Goal: Transaction & Acquisition: Purchase product/service

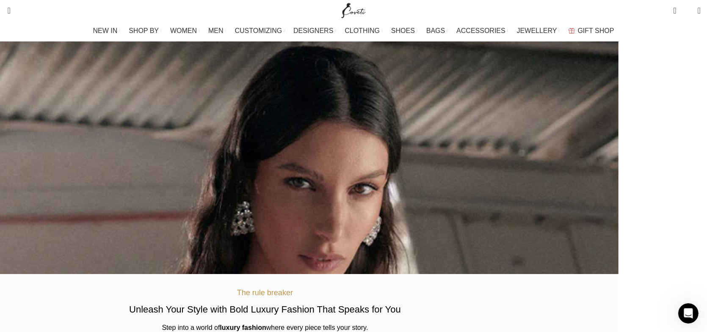
click at [18, 10] on div "Search Search 0 items $ 0 0 Wishlist Login / Register Menu Search Wishlist 0 it…" at bounding box center [353, 10] width 707 height 21
click at [38, 5] on div "Search Search" at bounding box center [168, 10] width 333 height 21
click at [48, 40] on input "Search" at bounding box center [65, 40] width 127 height 30
type input "lui"
click at [110, 25] on button "Search" at bounding box center [119, 40] width 19 height 30
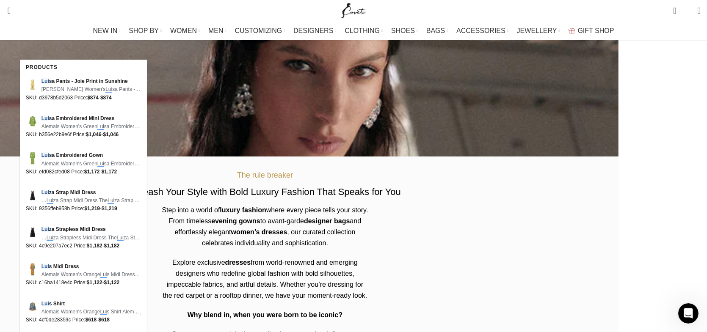
scroll to position [116, 0]
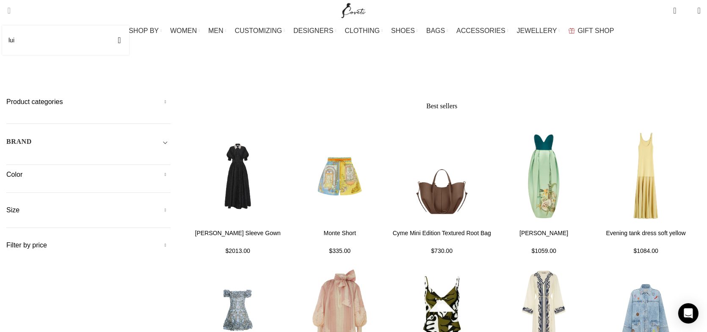
click at [6, 9] on span "Search" at bounding box center [6, 10] width 0 height 8
click at [41, 41] on input "lui" at bounding box center [65, 40] width 127 height 30
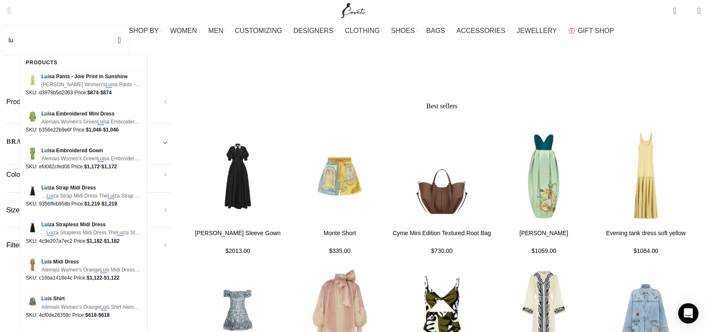
type input "l"
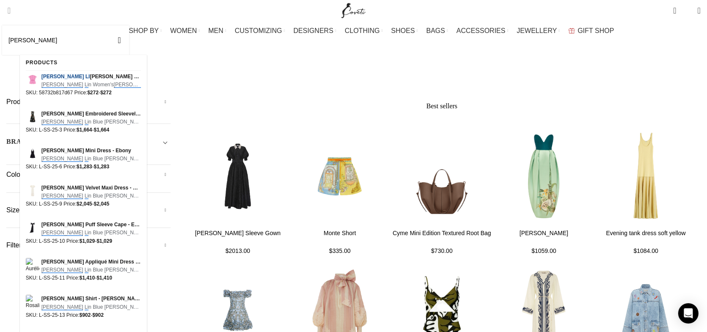
type input "[PERSON_NAME]"
click at [110, 25] on button "Search" at bounding box center [119, 40] width 19 height 30
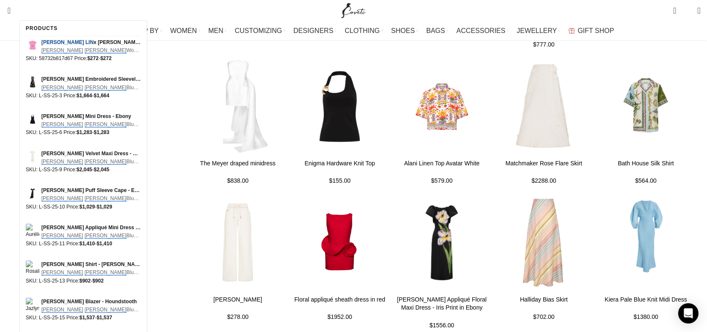
scroll to position [537, 0]
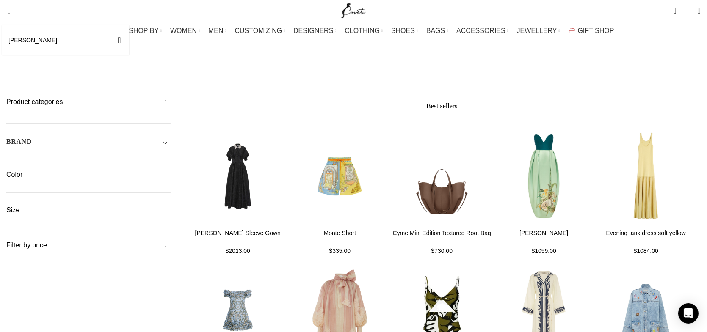
click at [6, 9] on span "Search" at bounding box center [6, 10] width 0 height 8
click at [72, 46] on input "[PERSON_NAME]" at bounding box center [65, 40] width 127 height 30
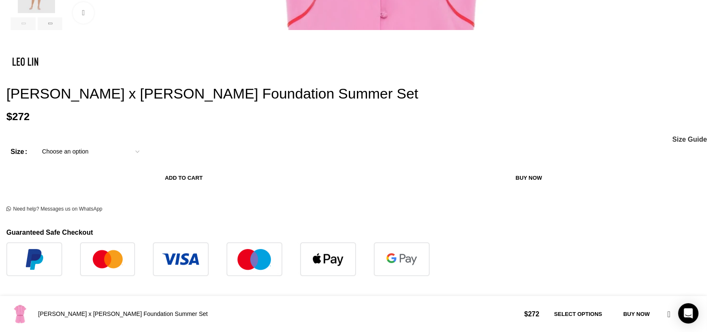
scroll to position [0, 89]
